Goal: Entertainment & Leisure: Browse casually

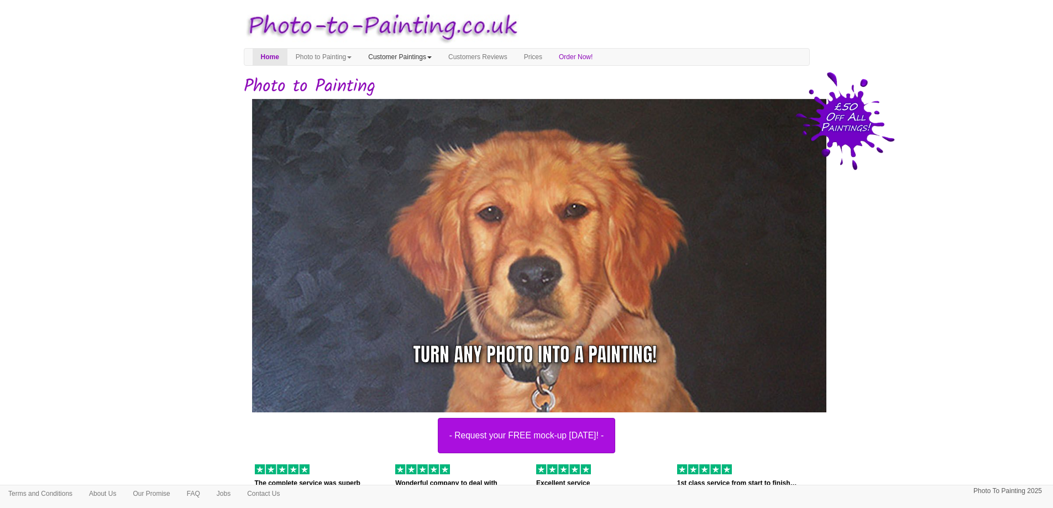
click at [440, 61] on link "Customer Paintings" at bounding box center [400, 57] width 80 height 17
click at [434, 76] on link "Customer Paintings" at bounding box center [403, 76] width 87 height 15
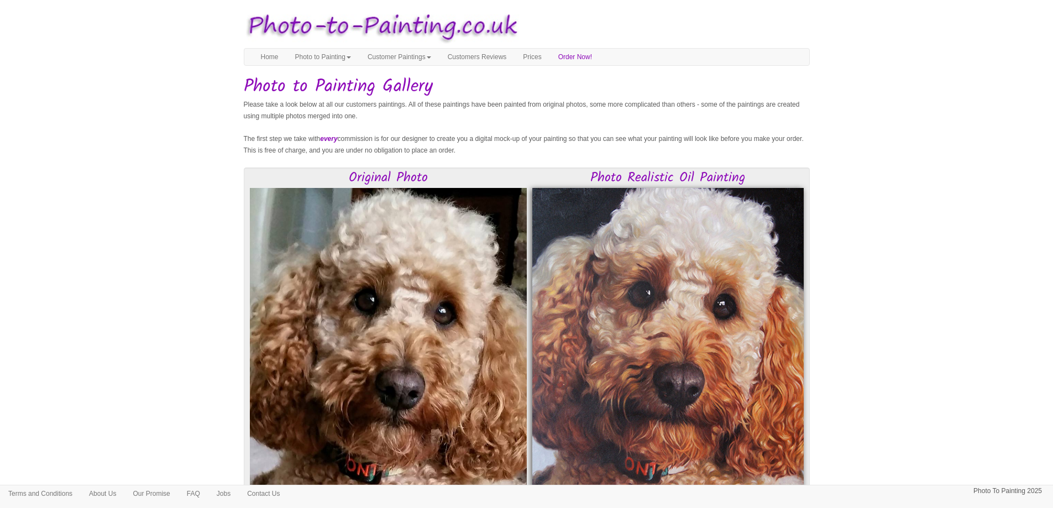
click at [439, 60] on link "Customer Paintings" at bounding box center [399, 57] width 80 height 17
click at [427, 89] on link "Painting of the Month" at bounding box center [403, 90] width 87 height 15
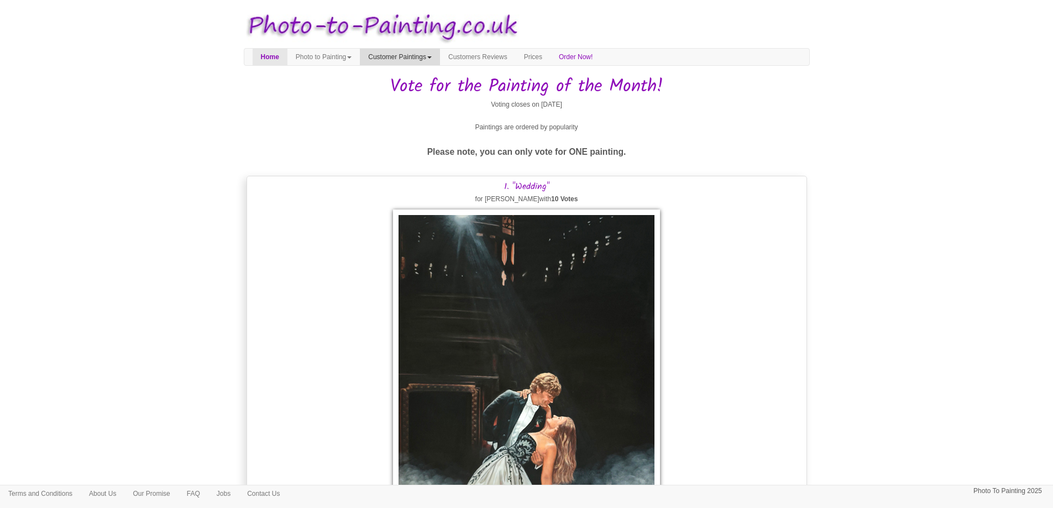
click at [440, 55] on link "Customer Paintings" at bounding box center [400, 57] width 80 height 17
click at [426, 106] on link "Paintings of the Year" at bounding box center [403, 105] width 87 height 15
